Goal: Task Accomplishment & Management: Manage account settings

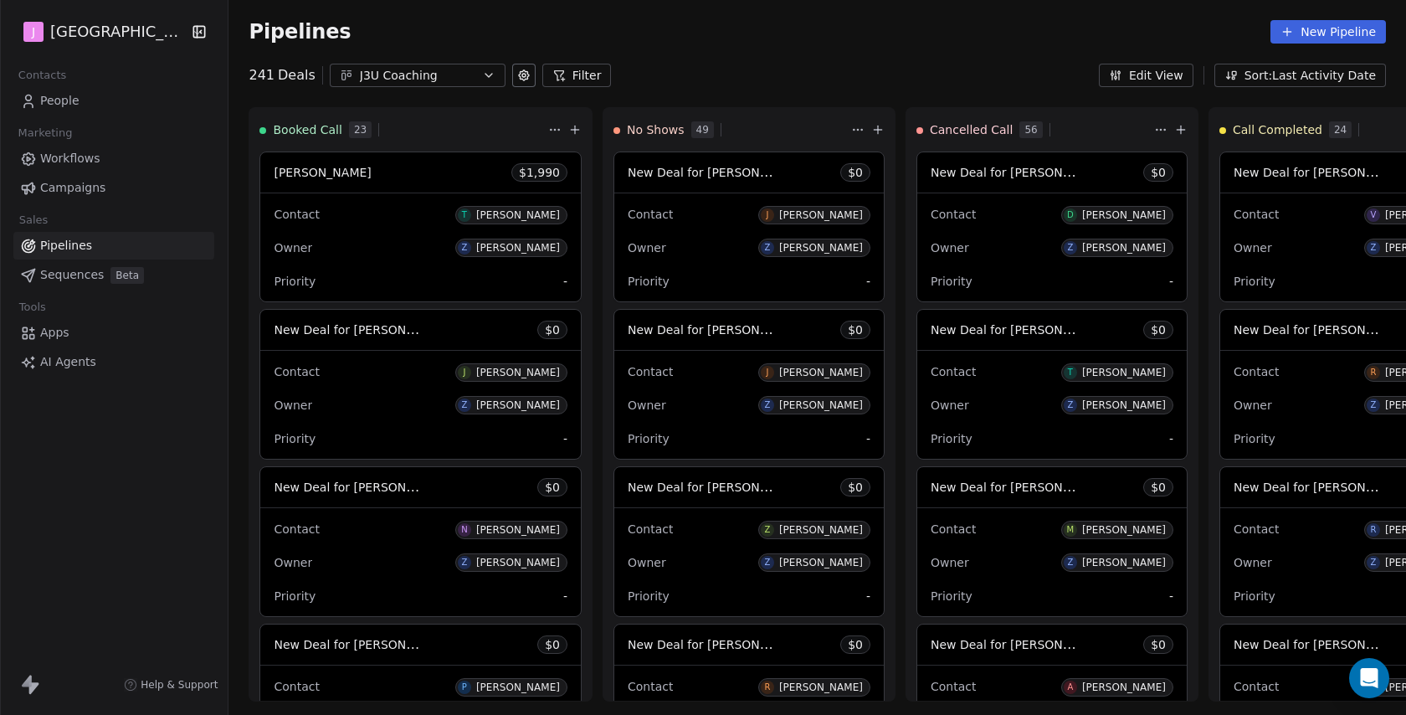
scroll to position [1126, 0]
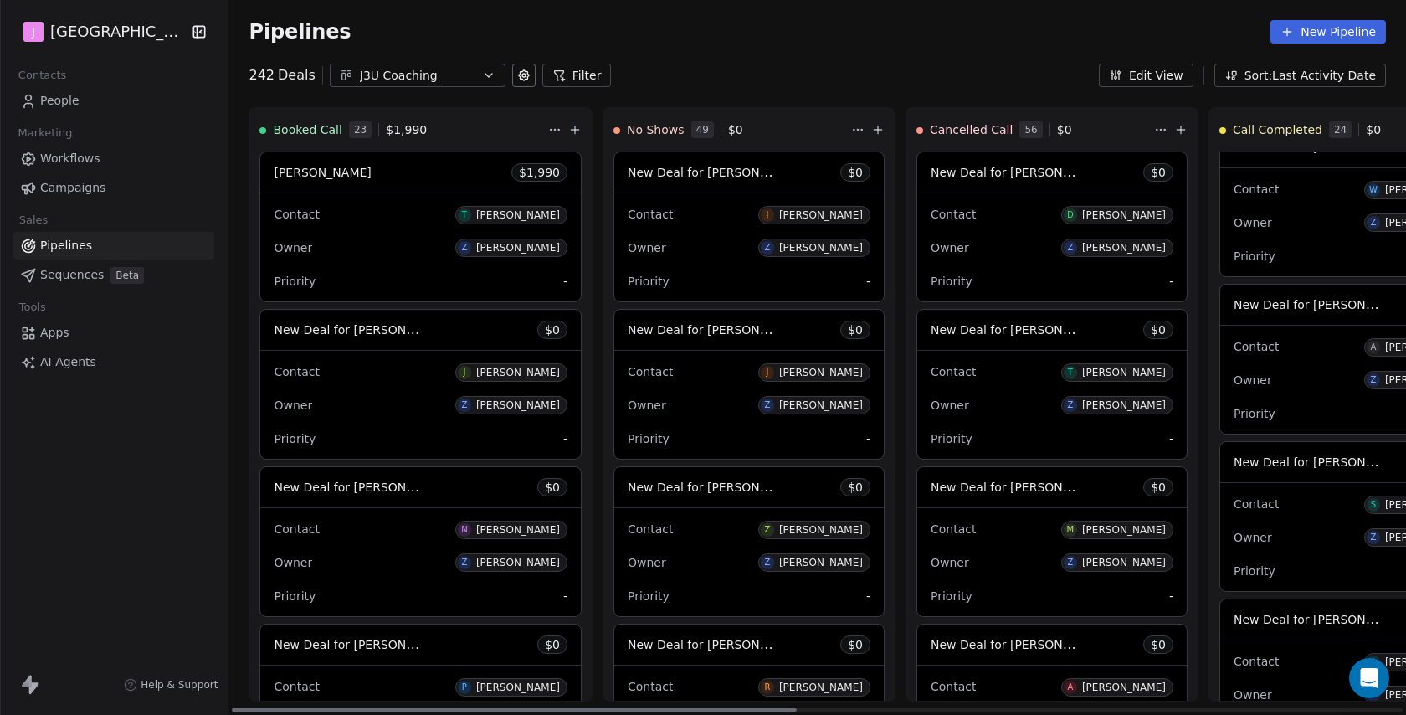
click at [328, 173] on span "[PERSON_NAME]" at bounding box center [322, 172] width 97 height 13
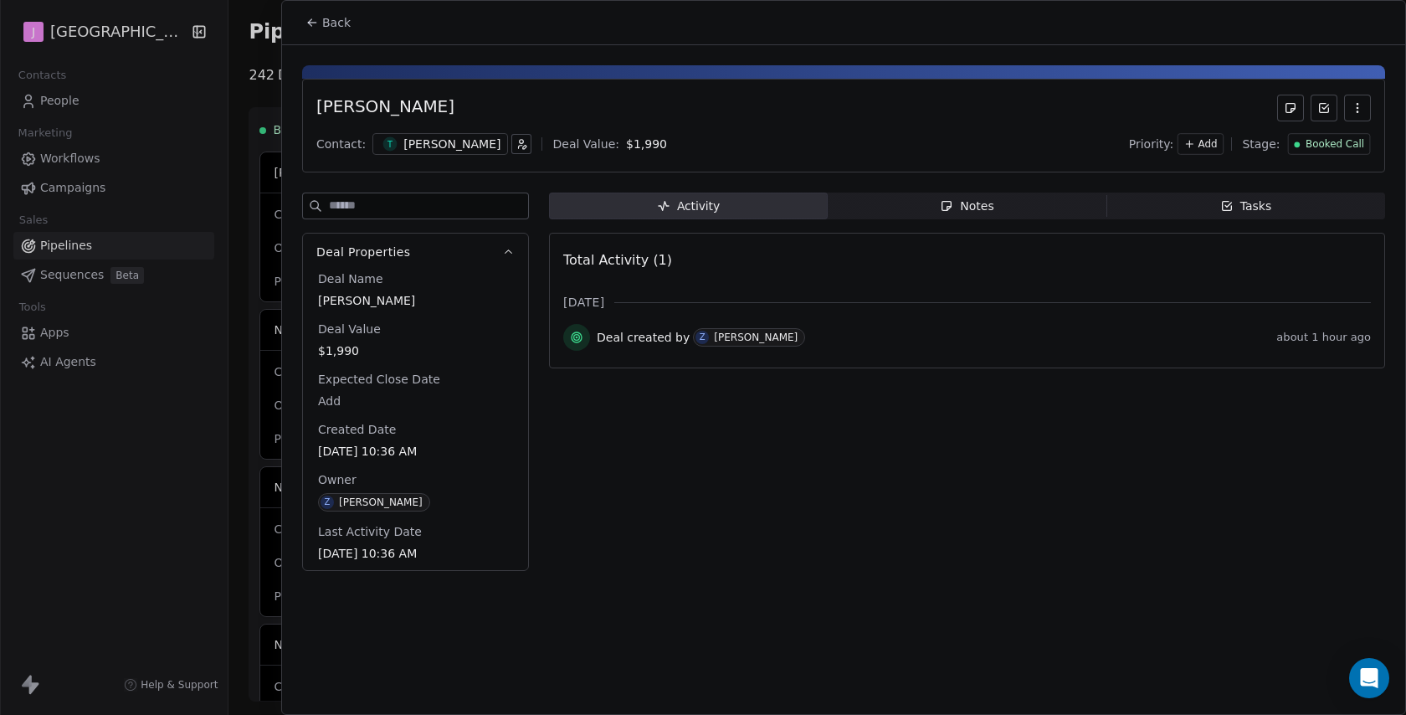
click at [1315, 147] on span "Booked Call" at bounding box center [1334, 144] width 59 height 14
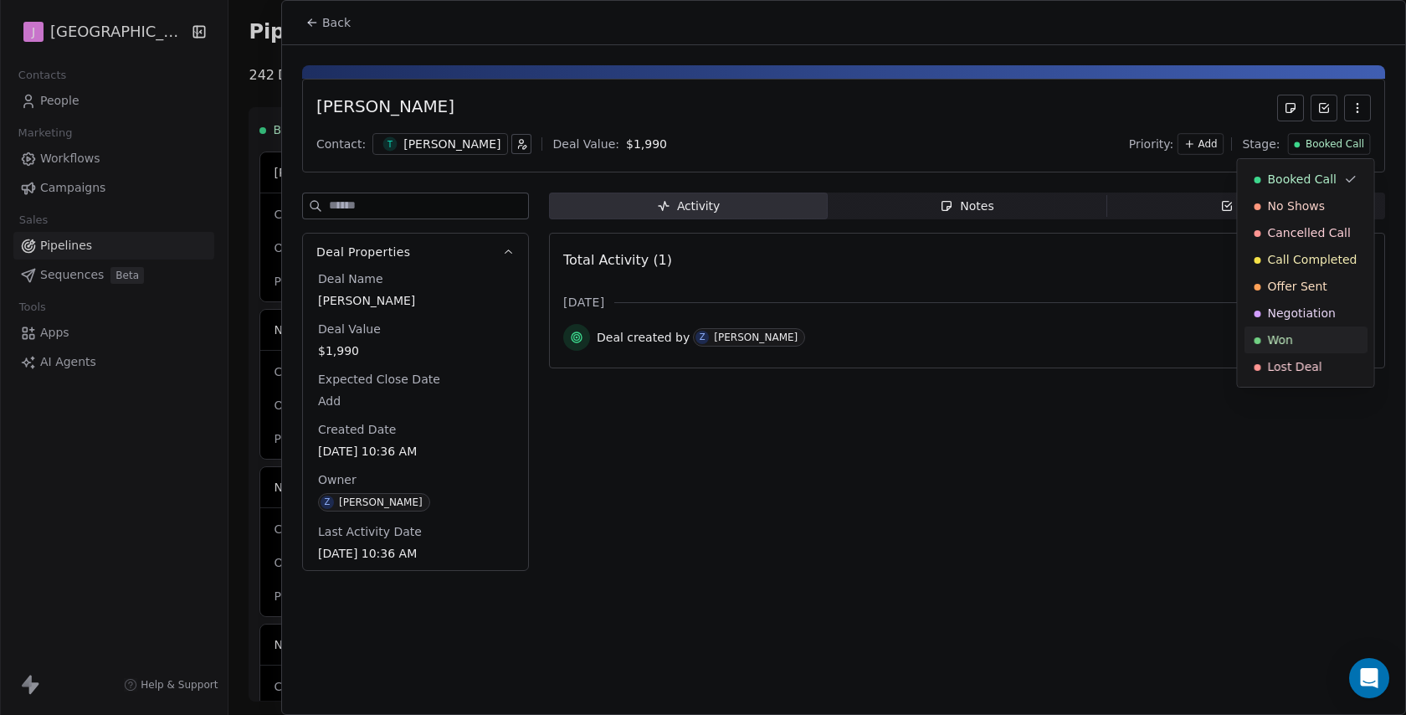
click at [1262, 332] on div "Won" at bounding box center [1305, 339] width 103 height 17
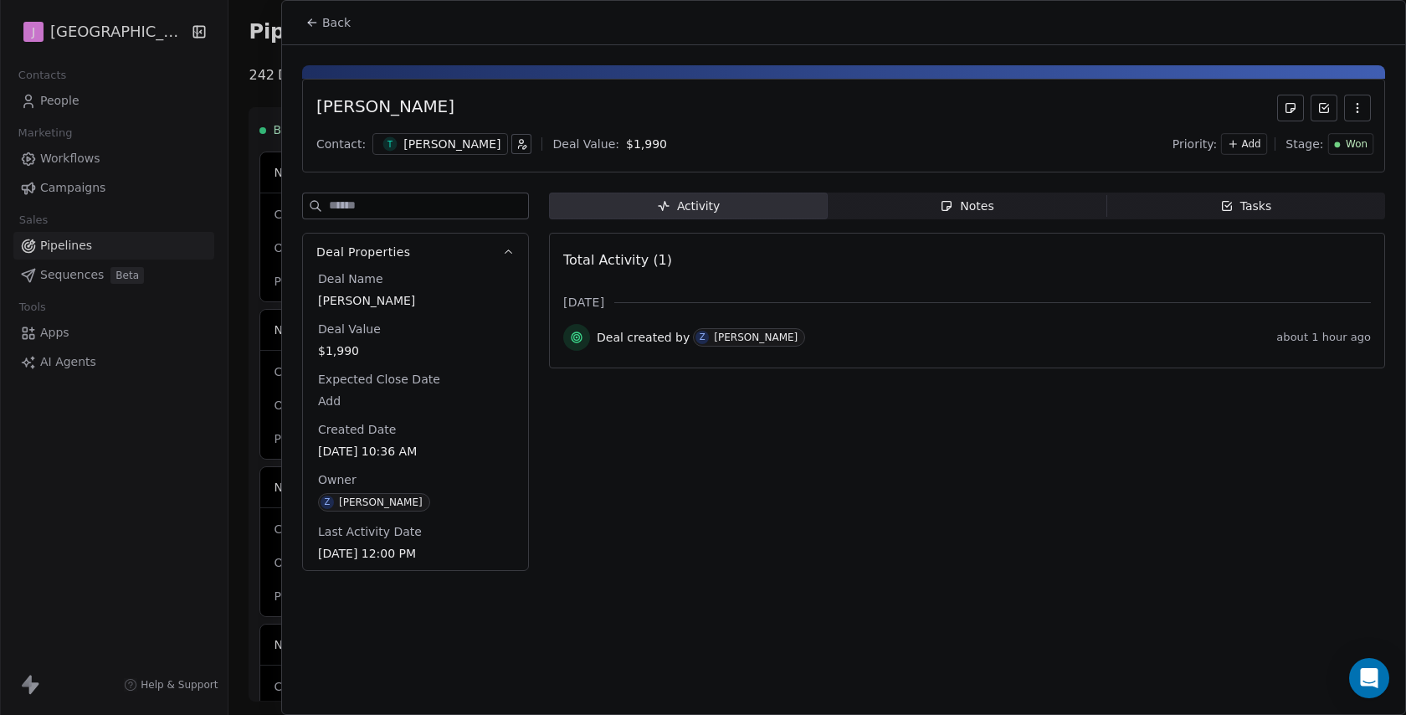
click at [465, 142] on div "[PERSON_NAME]" at bounding box center [451, 144] width 97 height 17
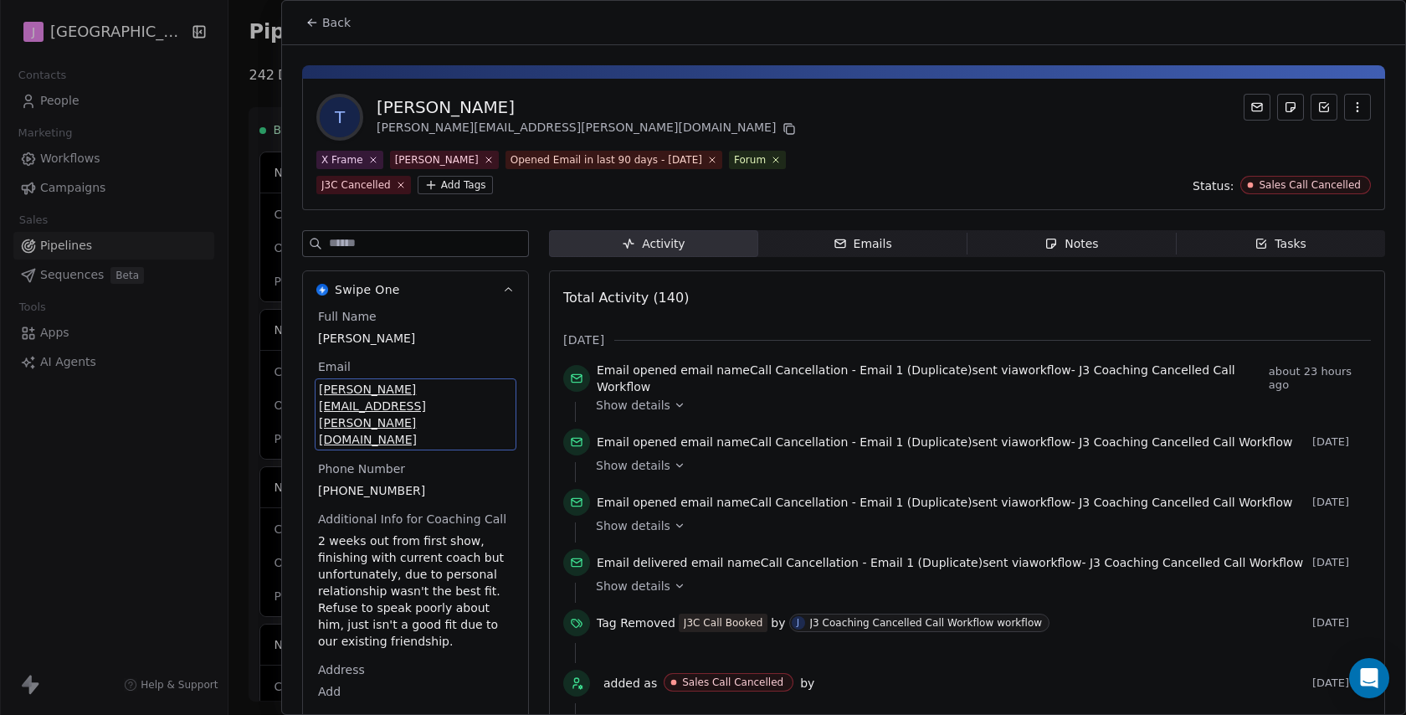
scroll to position [32, 0]
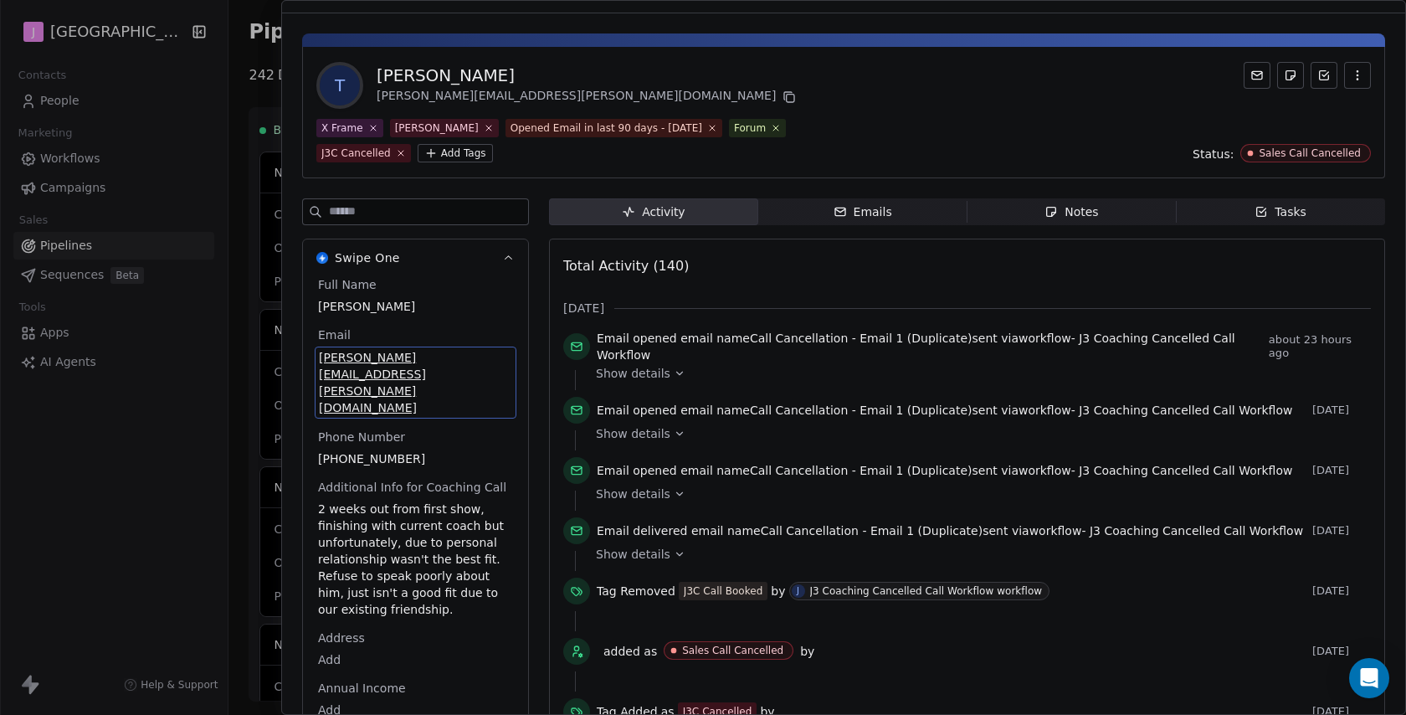
click at [243, 72] on div at bounding box center [703, 357] width 1406 height 715
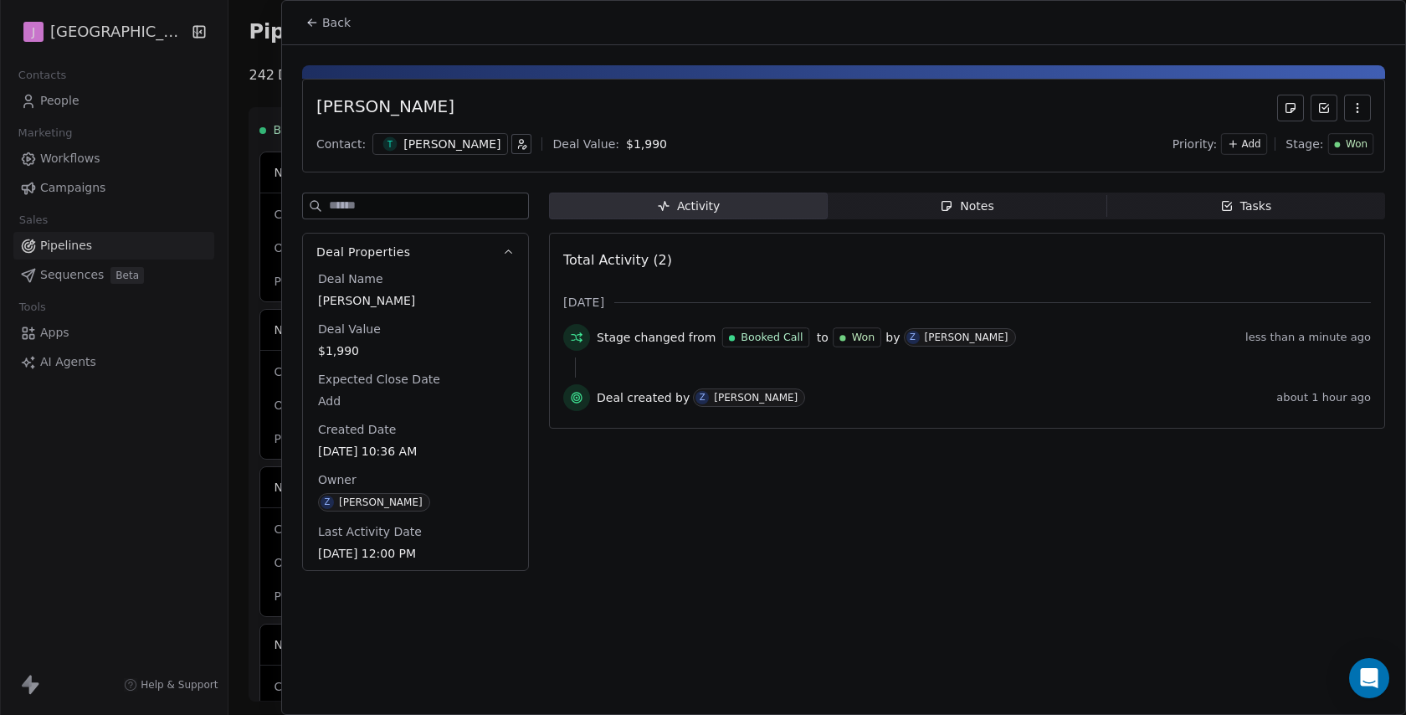
click at [69, 101] on div at bounding box center [703, 357] width 1406 height 715
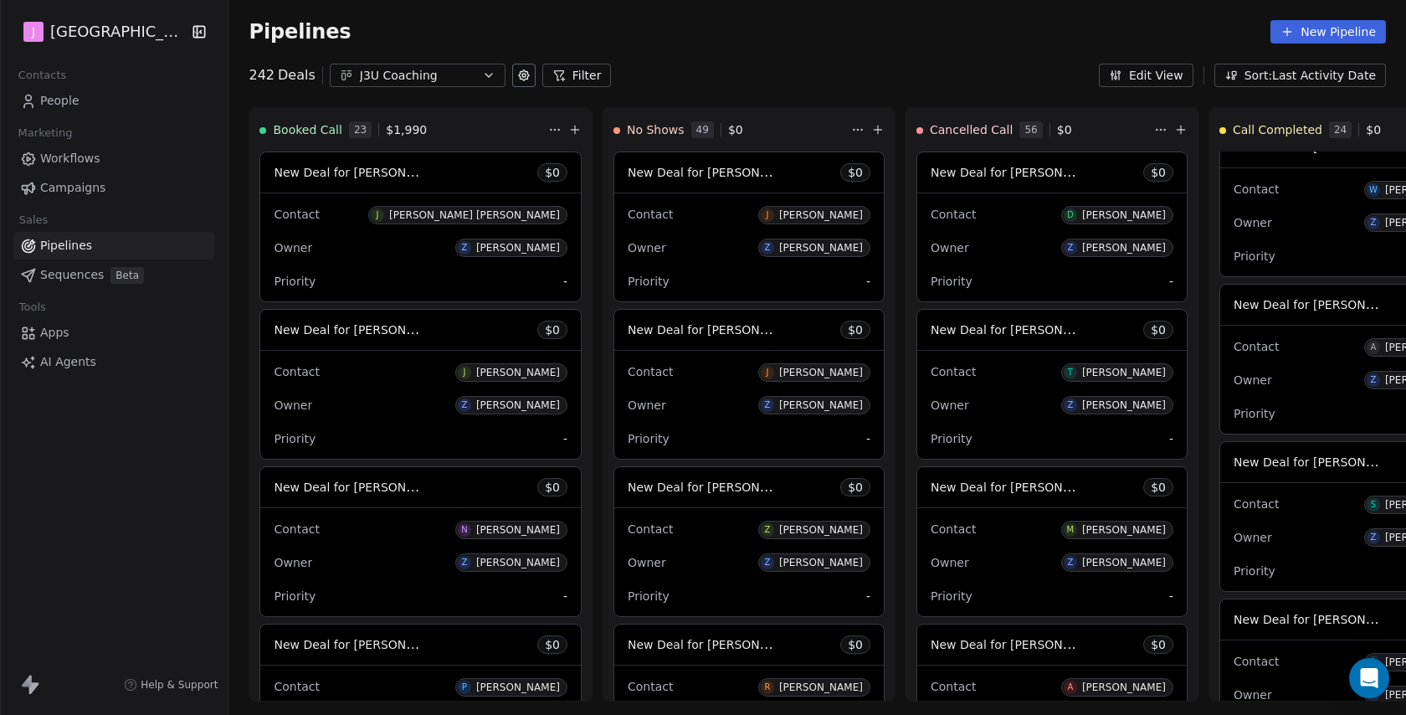
click at [70, 101] on span "People" at bounding box center [59, 101] width 39 height 18
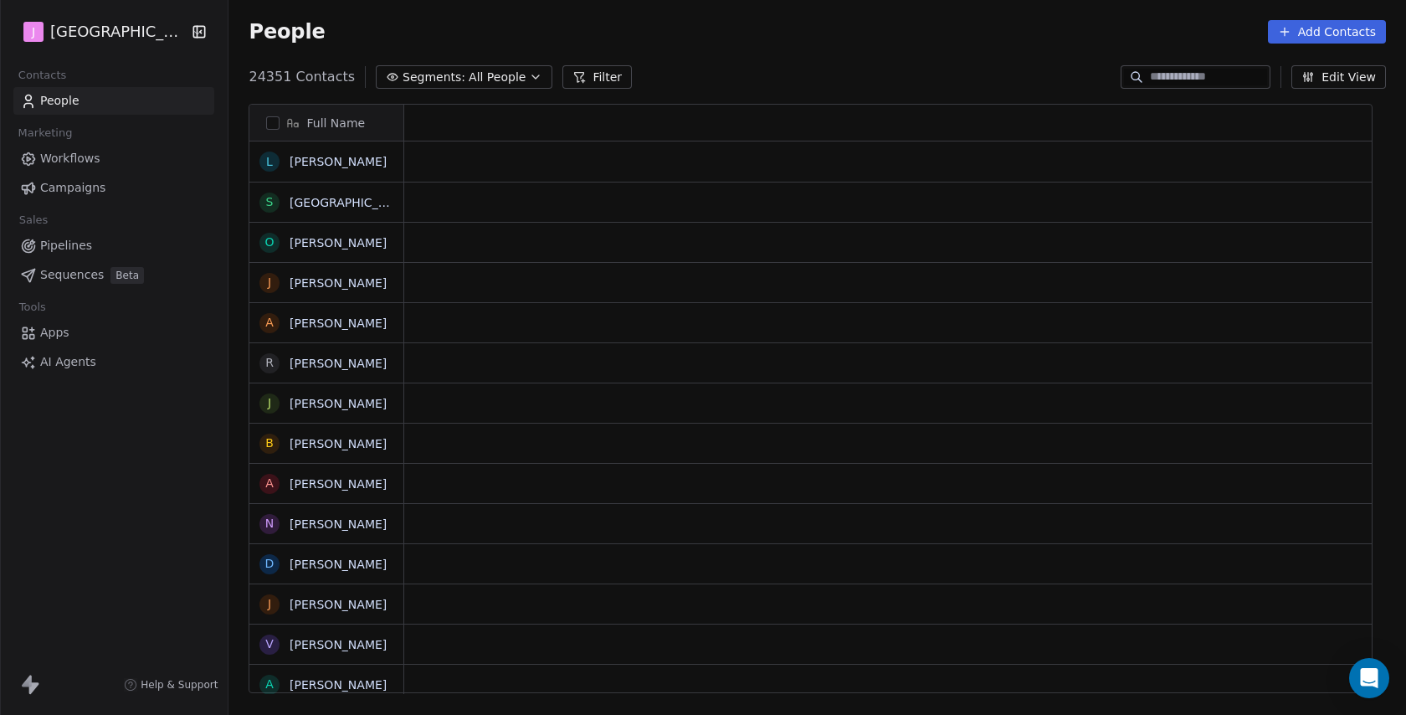
scroll to position [616, 1167]
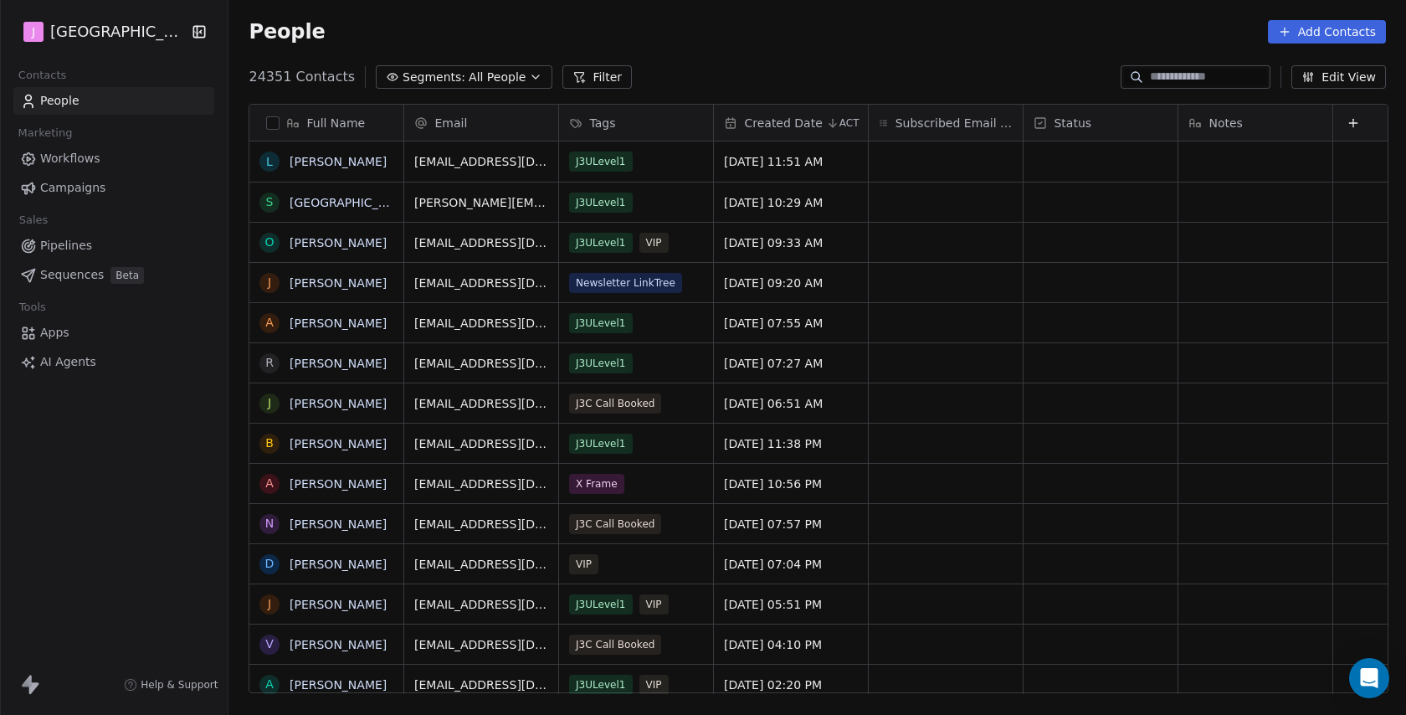
click at [1231, 69] on input at bounding box center [1208, 77] width 117 height 17
paste input "**********"
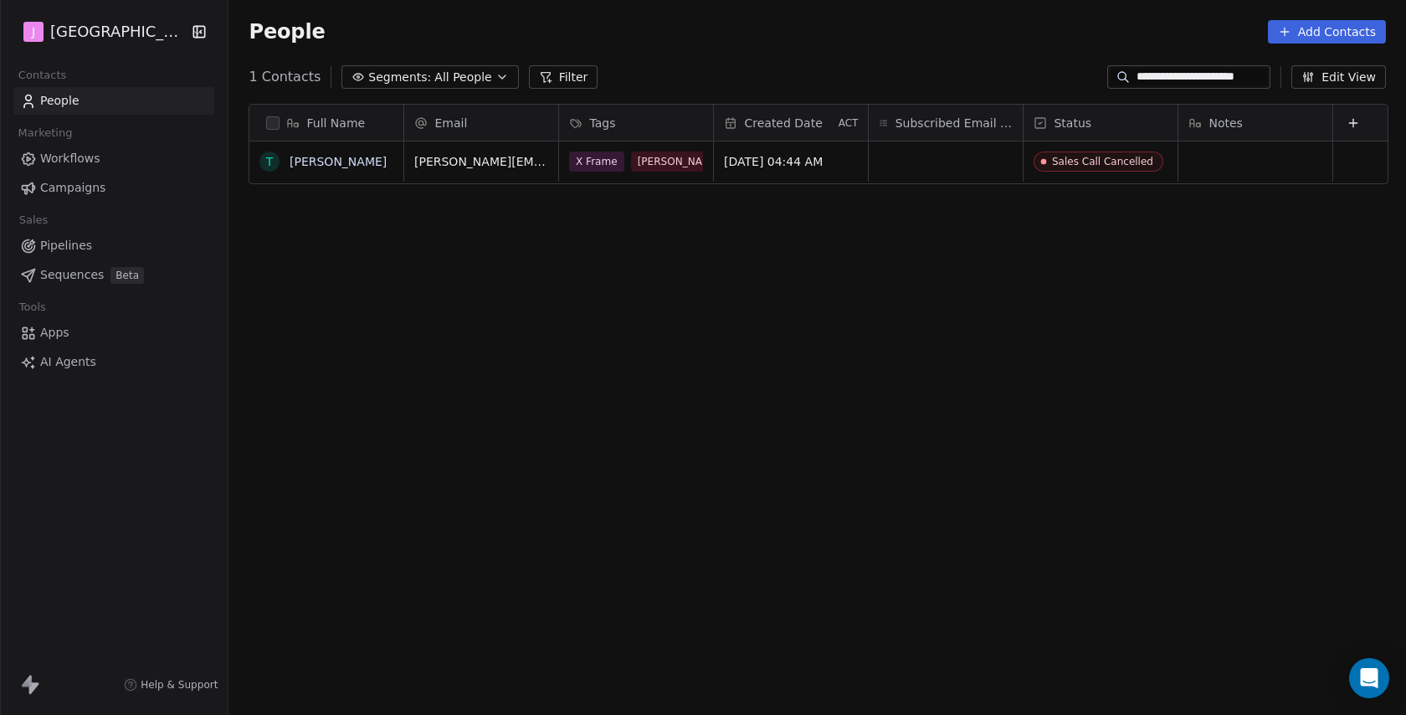
type input "**********"
click at [1099, 164] on div "Sales Call Cancelled" at bounding box center [1103, 162] width 101 height 12
click at [1051, 169] on span "Sales Call Cancelled" at bounding box center [1099, 161] width 130 height 20
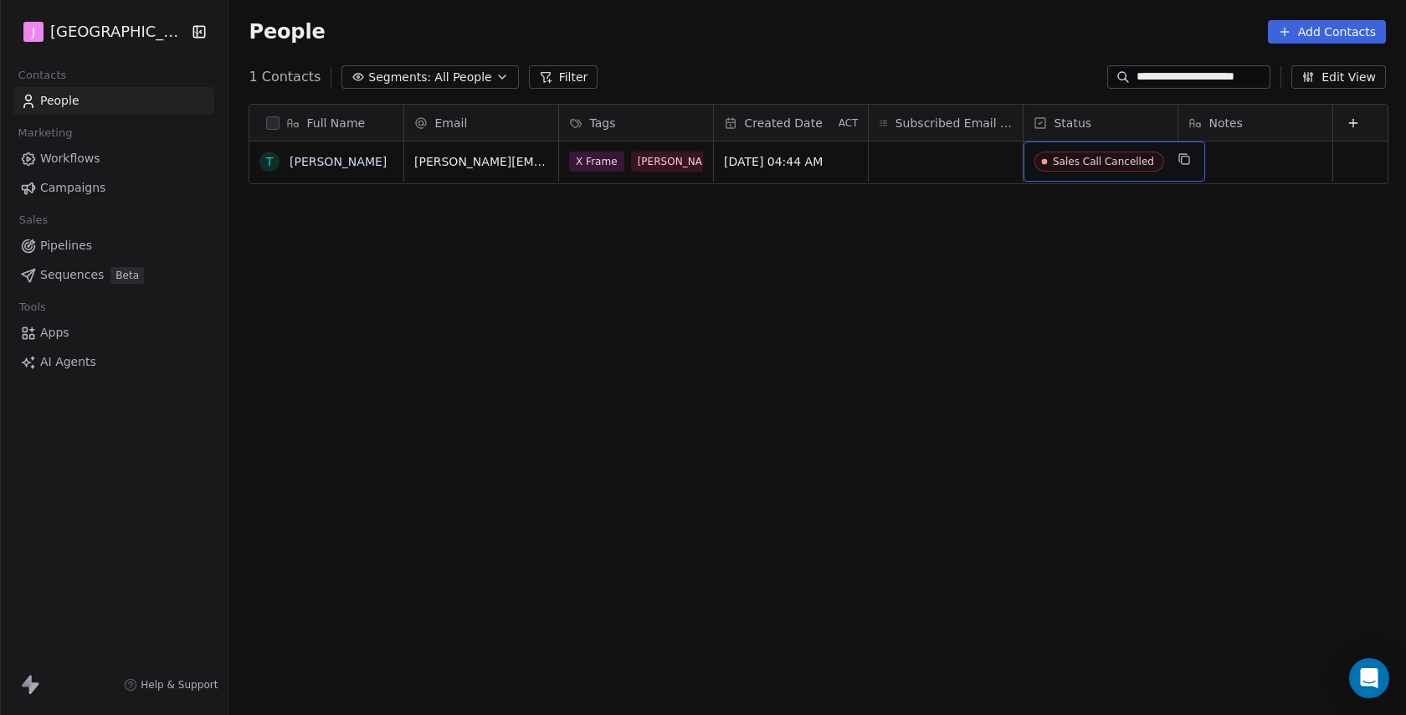
click at [1051, 169] on span "Sales Call Cancelled" at bounding box center [1099, 161] width 130 height 20
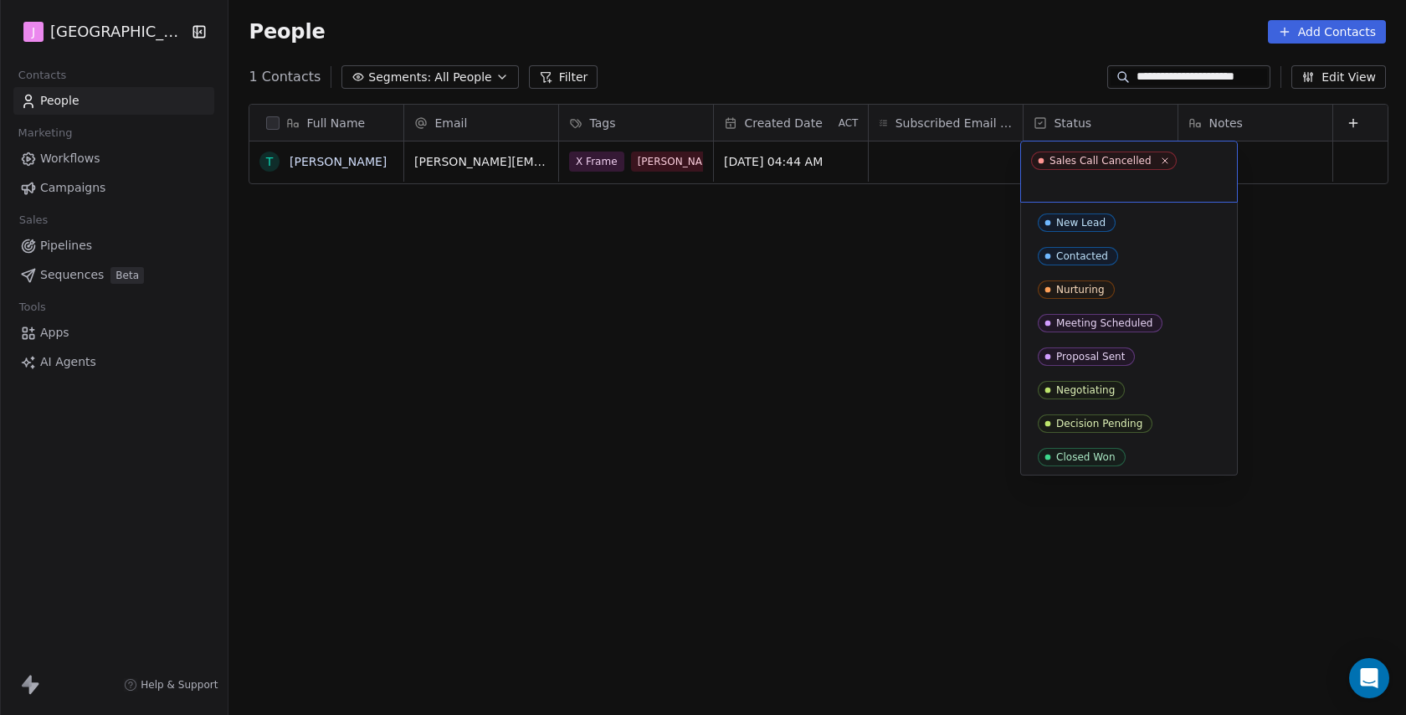
scroll to position [103, 0]
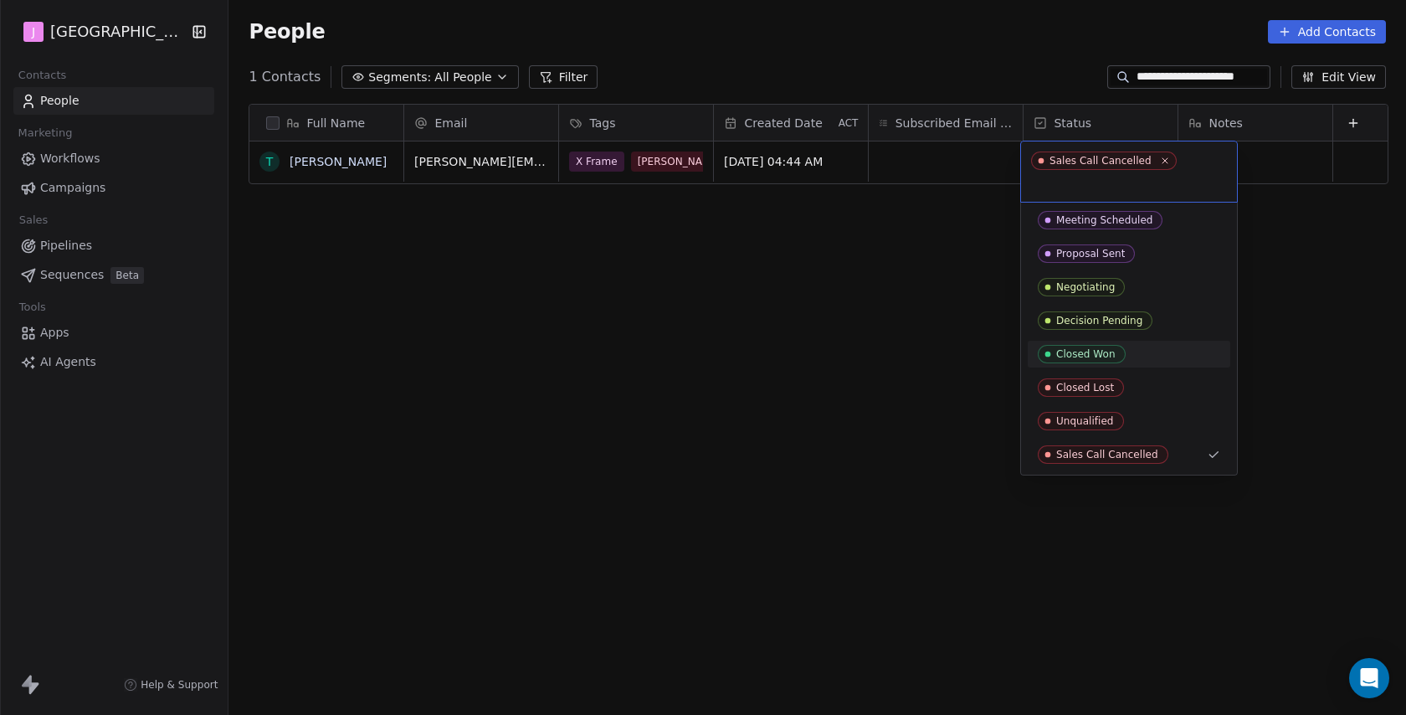
click at [1091, 357] on div "Closed Won" at bounding box center [1085, 354] width 59 height 12
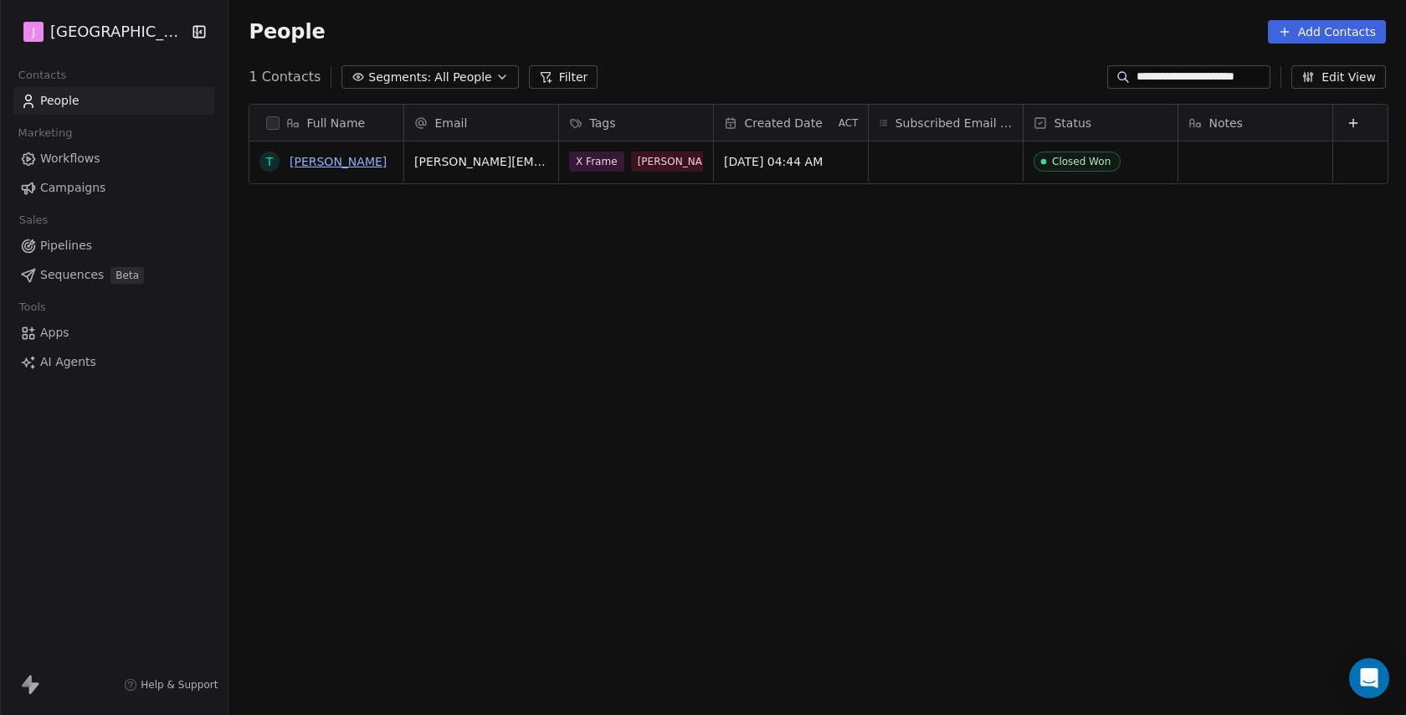
click at [344, 156] on link "[PERSON_NAME]" at bounding box center [337, 161] width 97 height 13
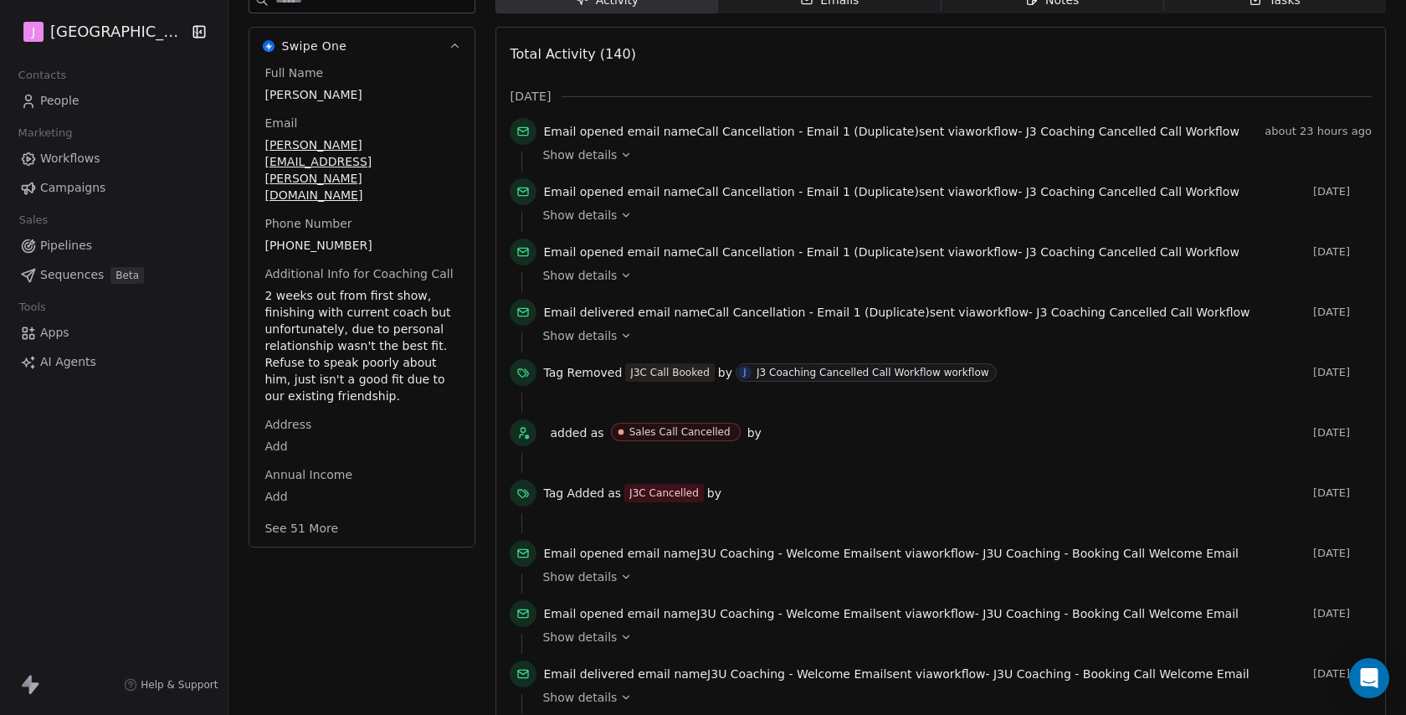
scroll to position [394, 0]
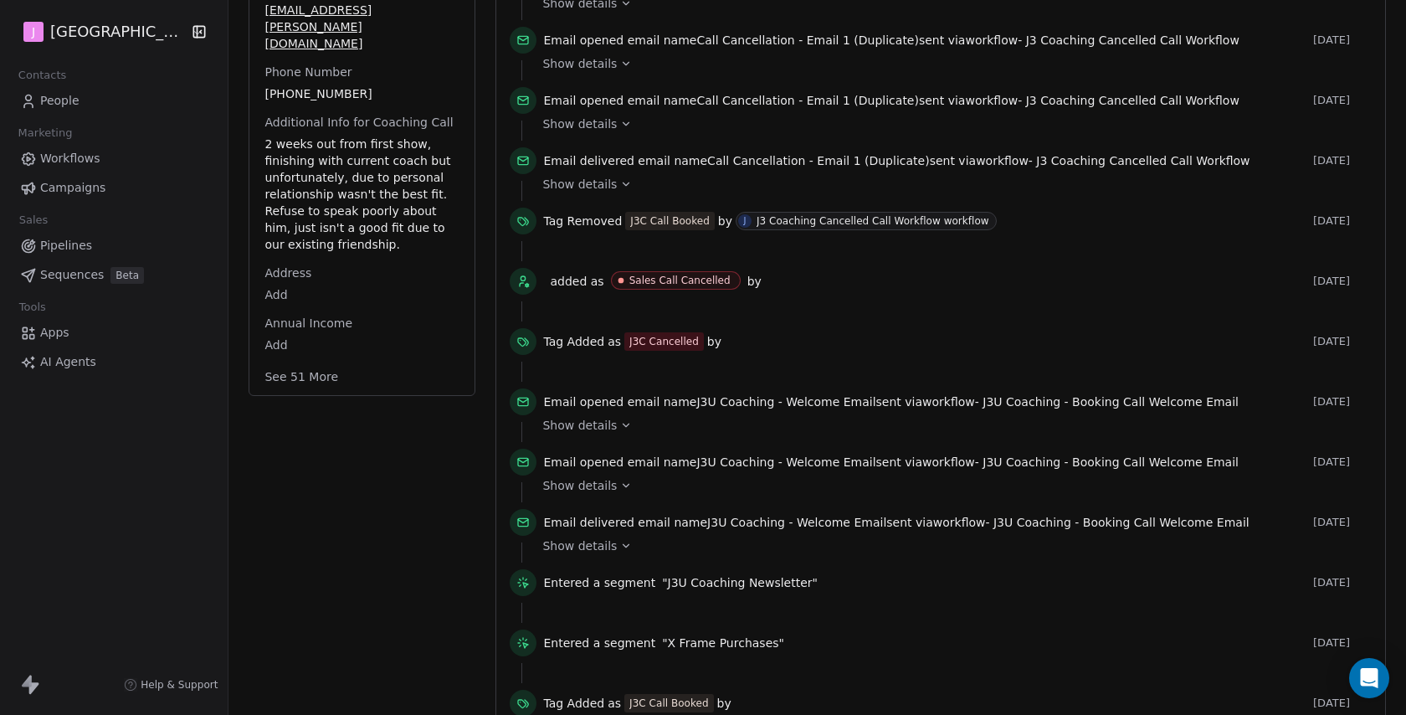
click at [305, 361] on button "See 51 More" at bounding box center [301, 376] width 94 height 30
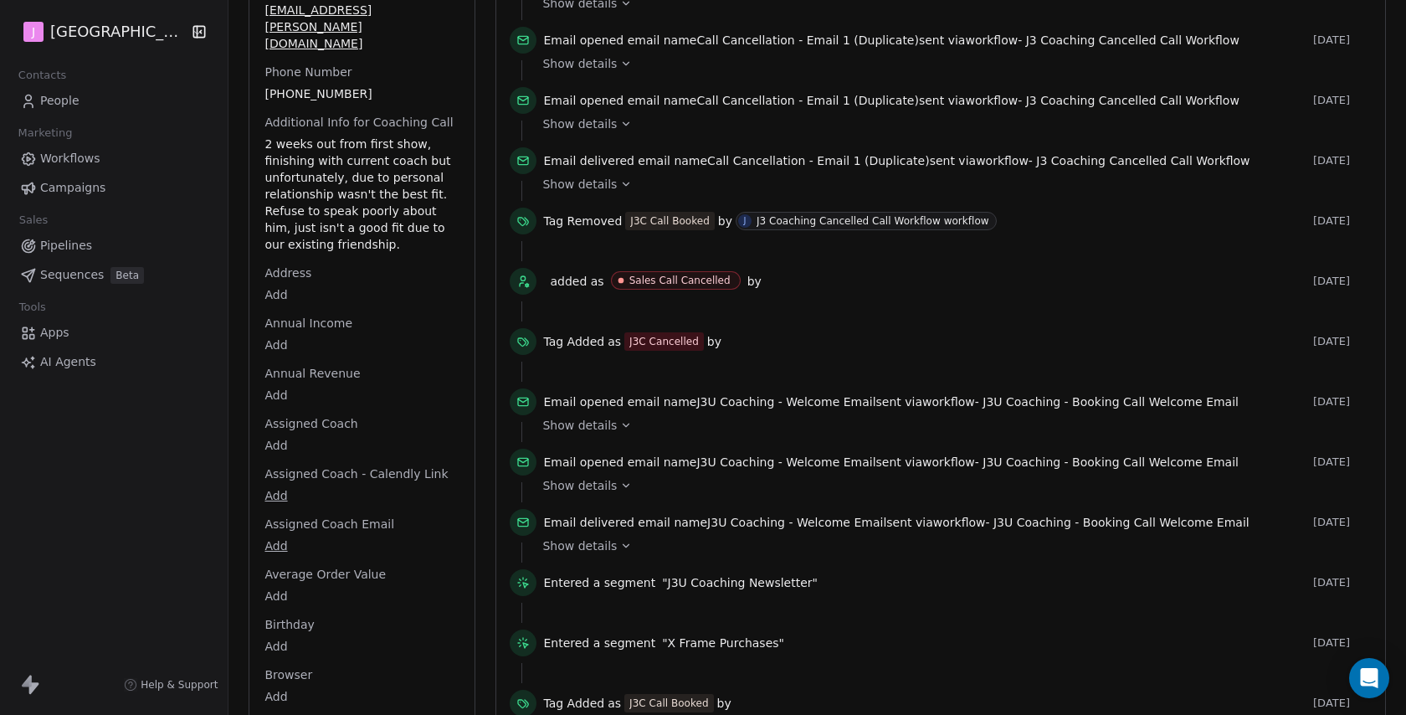
click at [283, 402] on body "J J3 University Contacts People Marketing Workflows Campaigns Sales Pipelines S…" at bounding box center [703, 357] width 1406 height 715
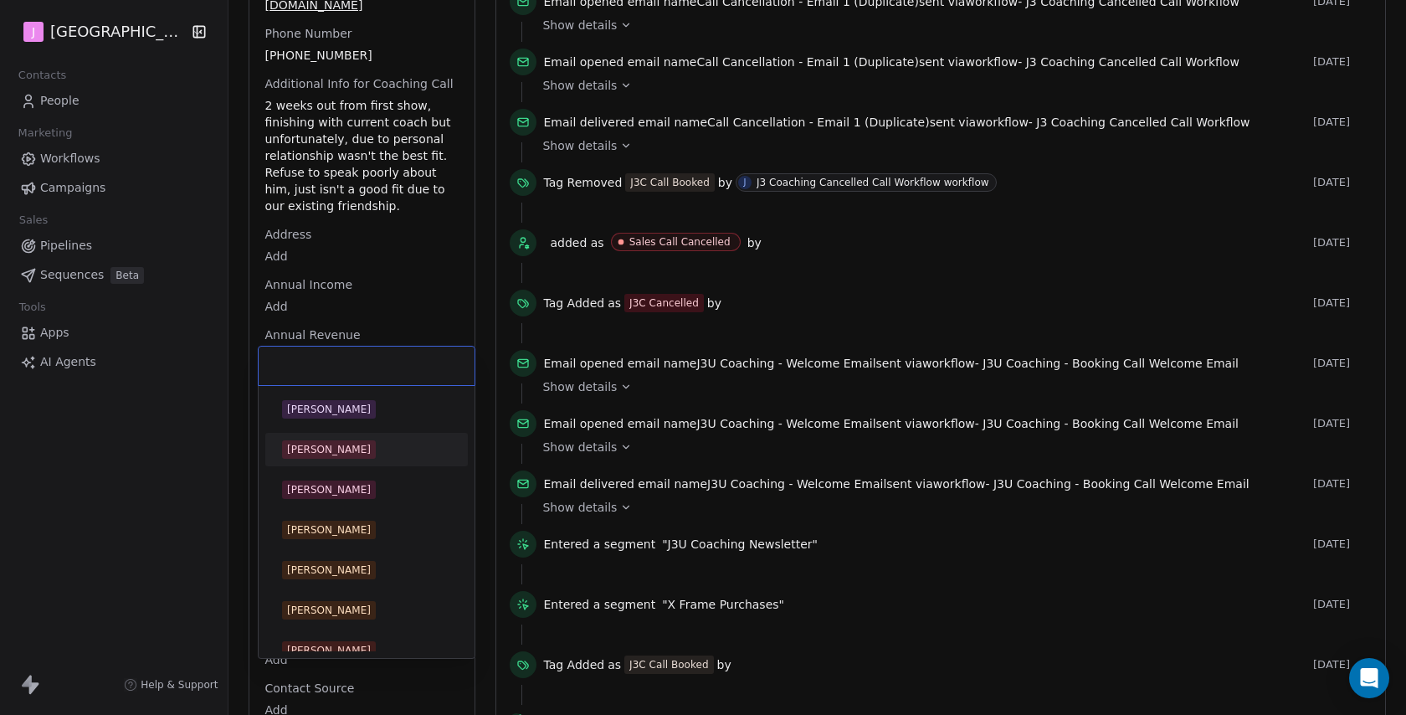
click at [322, 458] on div "[PERSON_NAME]" at bounding box center [366, 449] width 189 height 27
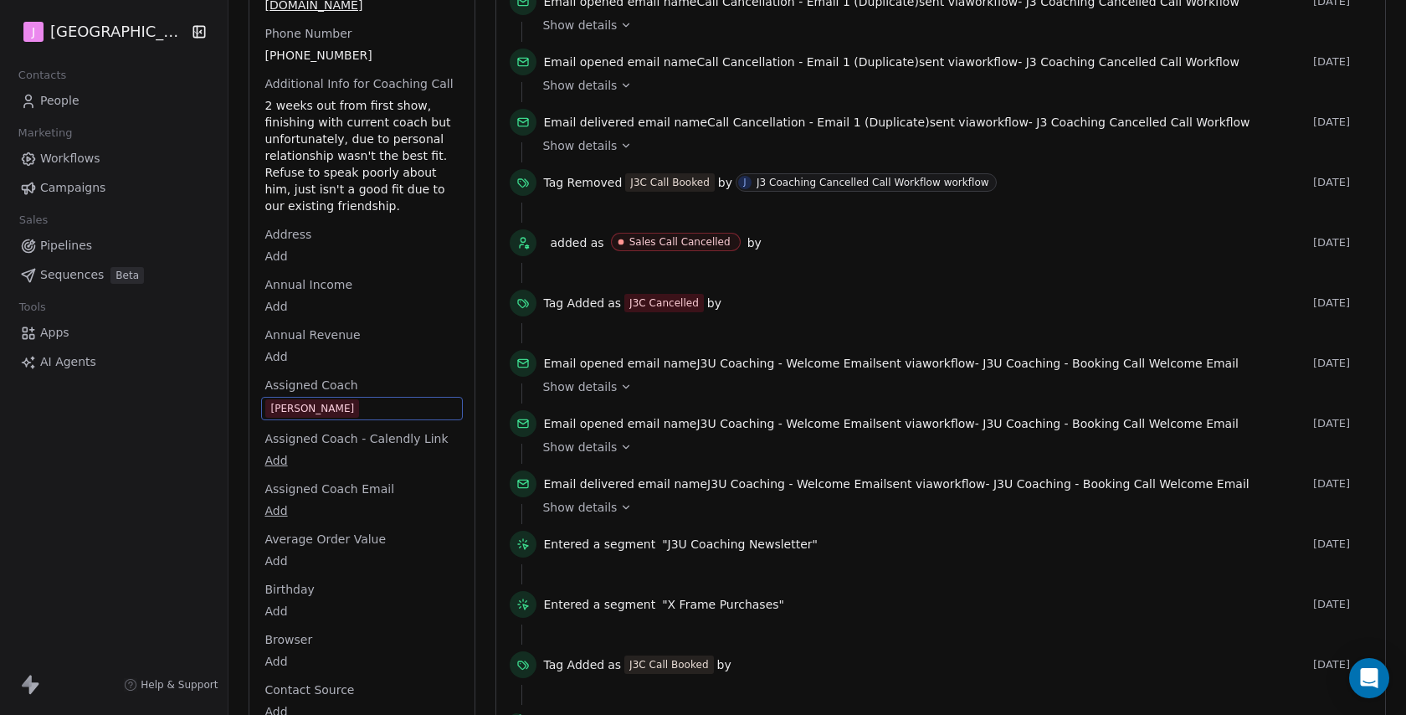
scroll to position [0, 0]
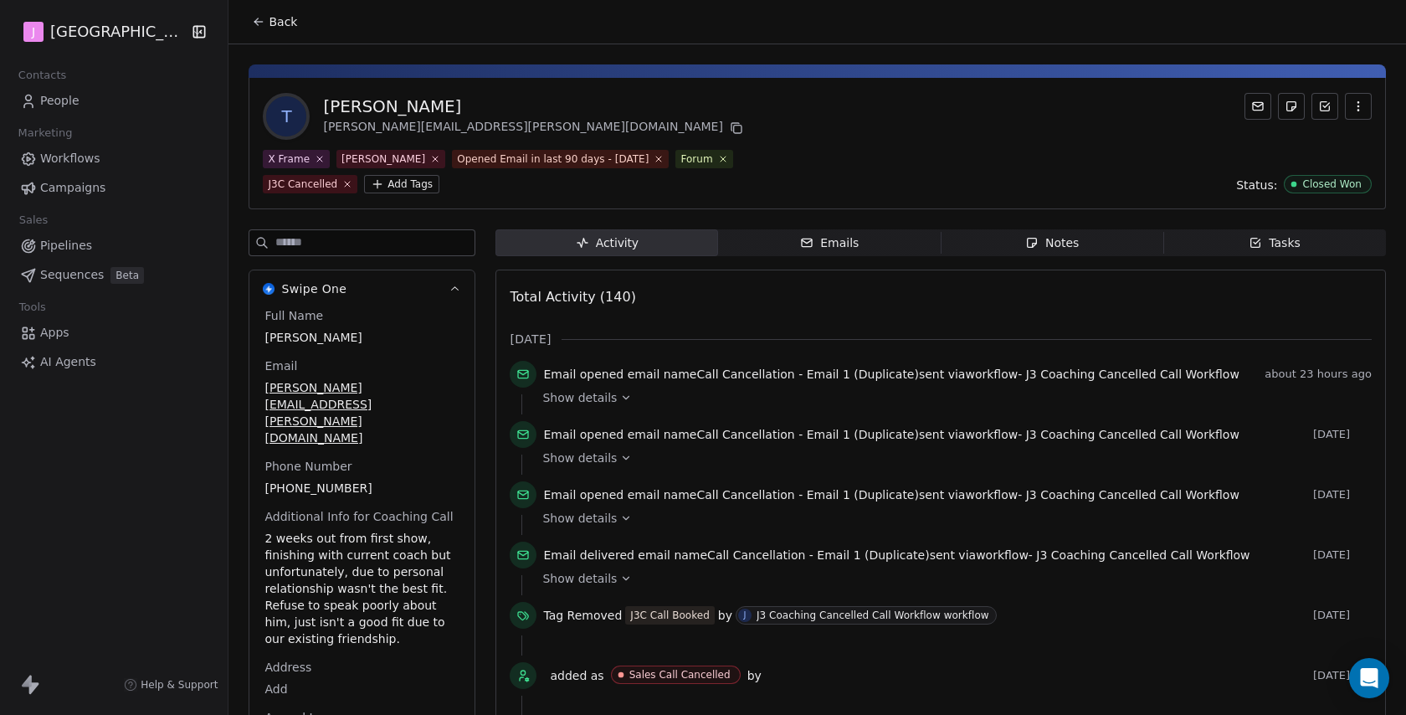
click at [289, 18] on span "Back" at bounding box center [283, 21] width 28 height 17
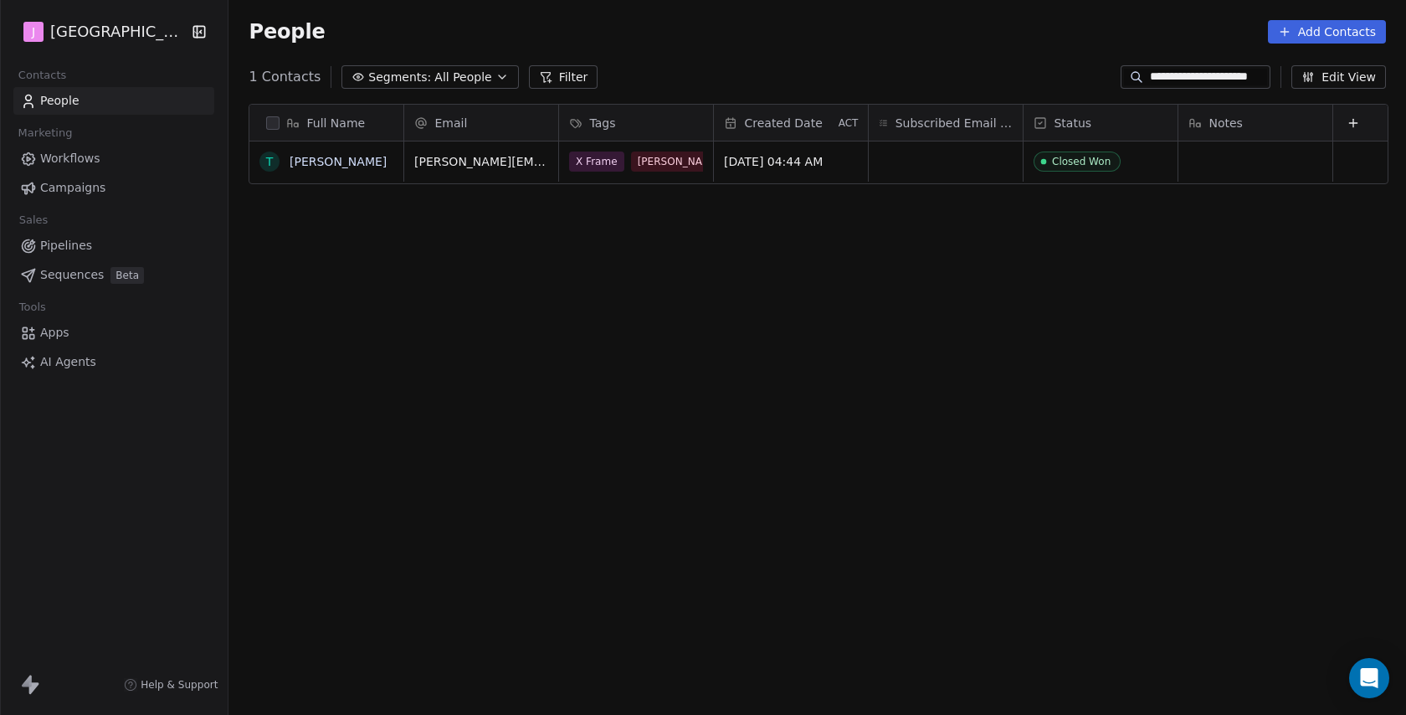
scroll to position [616, 1167]
